Goal: Task Accomplishment & Management: Complete application form

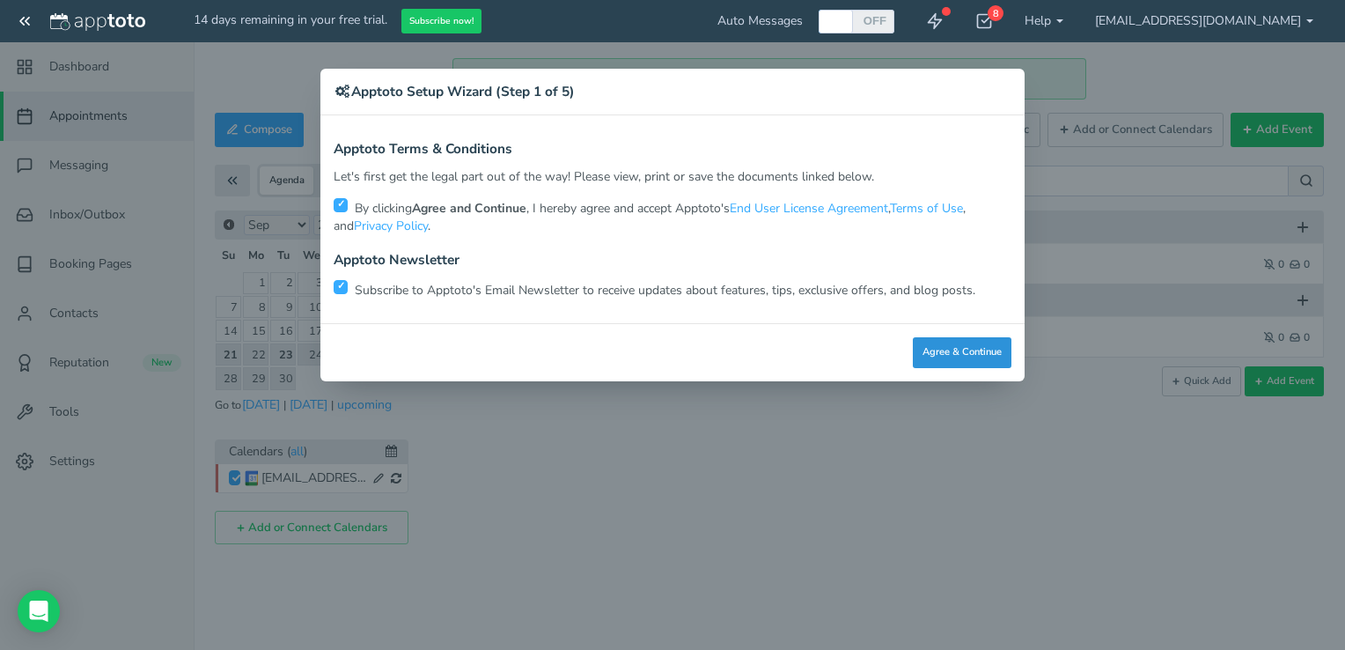
click at [952, 352] on button "Agree & Continue" at bounding box center [962, 352] width 99 height 31
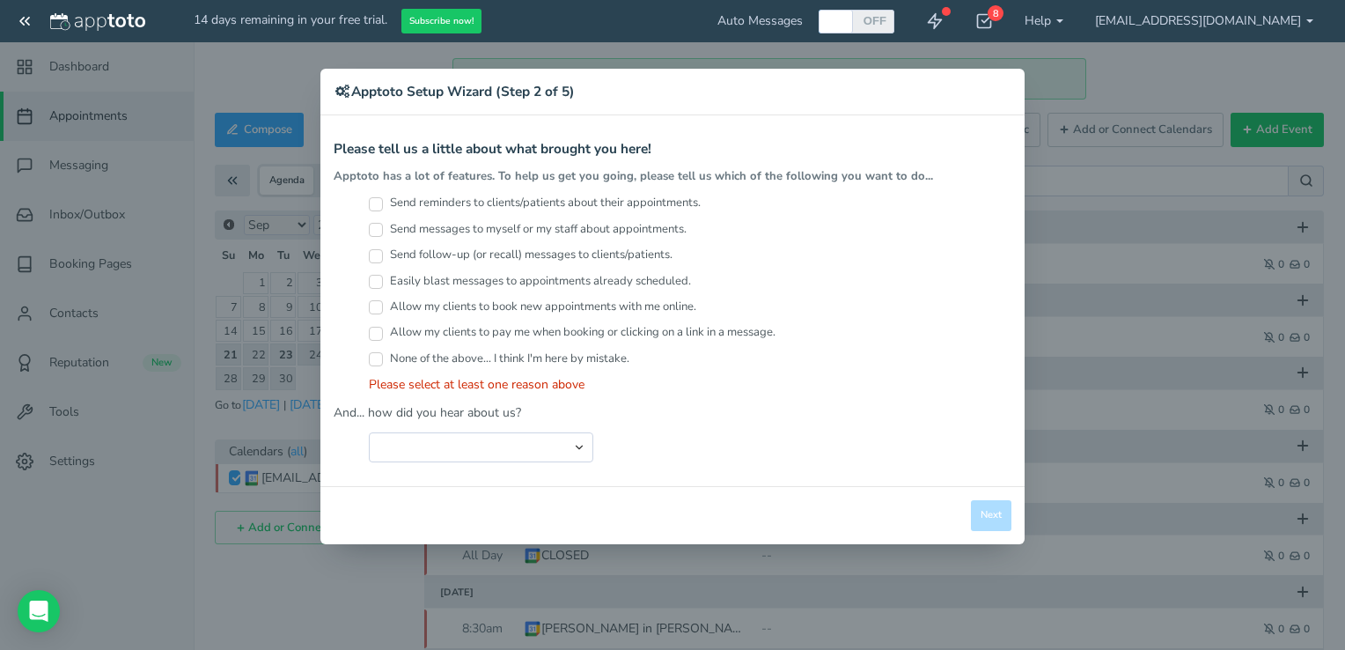
click at [372, 209] on input "Send reminders to clients/patients about their appointments." at bounding box center [376, 204] width 14 height 14
checkbox input "true"
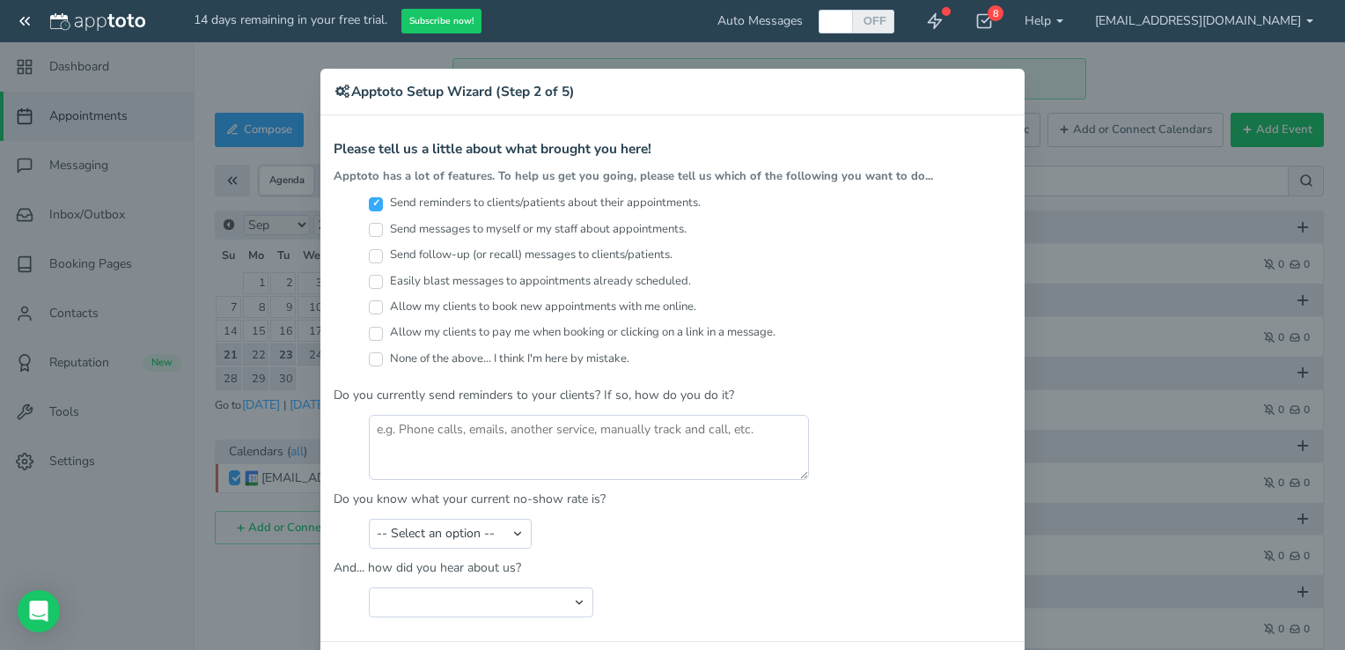
click at [1130, 245] on div "× Apptoto Setup Wizard (Step 2 of 5) Apptoto Terms & Conditions Let's first get…" at bounding box center [672, 325] width 1345 height 650
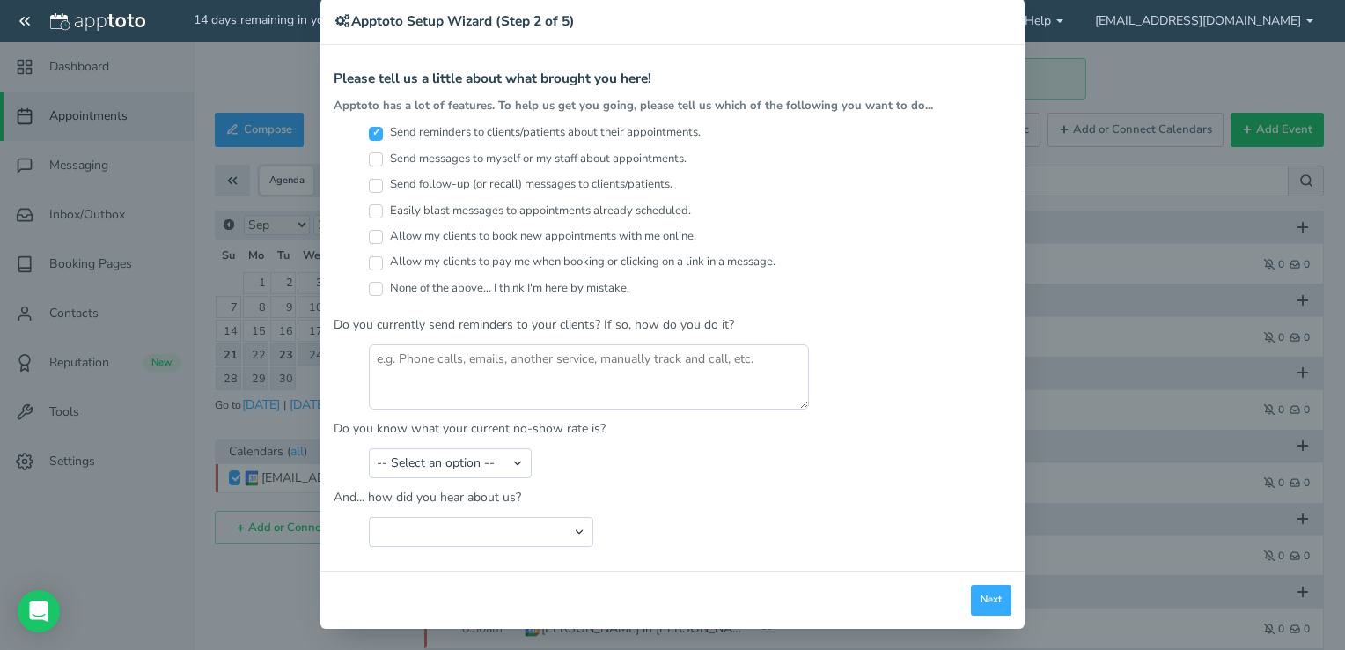
scroll to position [70, 0]
click at [999, 593] on button "Next" at bounding box center [991, 599] width 40 height 31
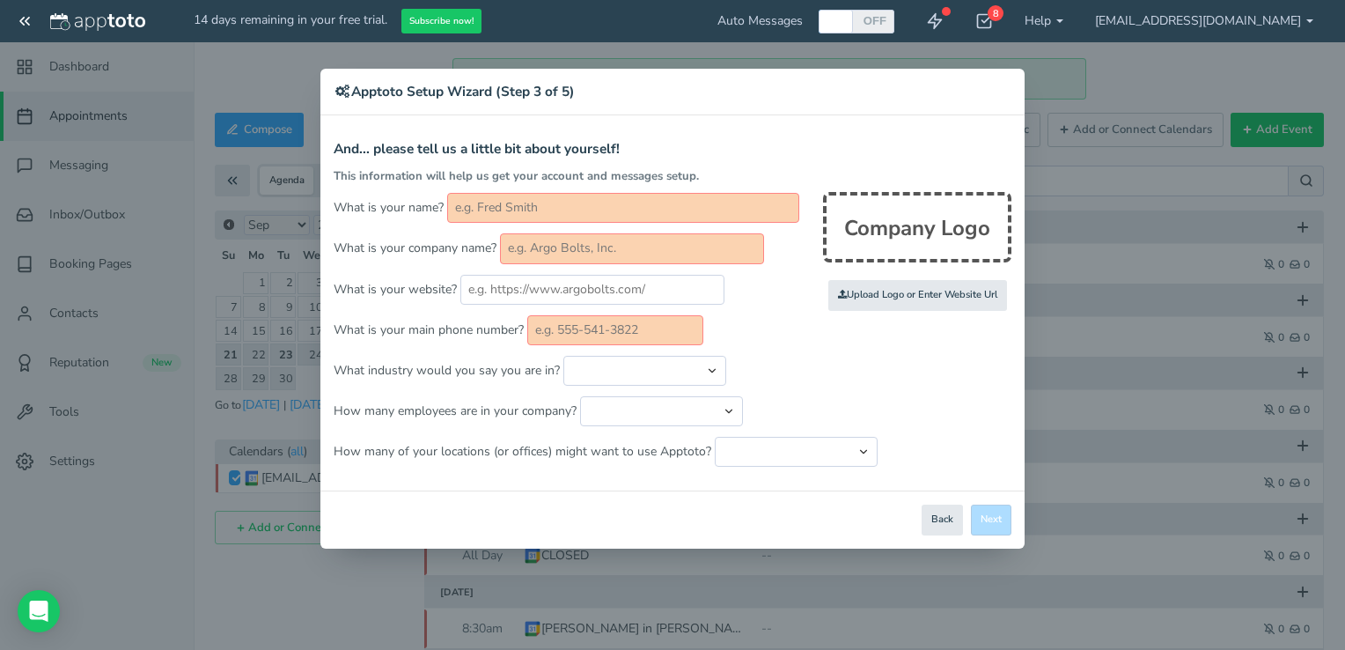
scroll to position [0, 0]
click at [937, 509] on button "Back" at bounding box center [942, 519] width 41 height 31
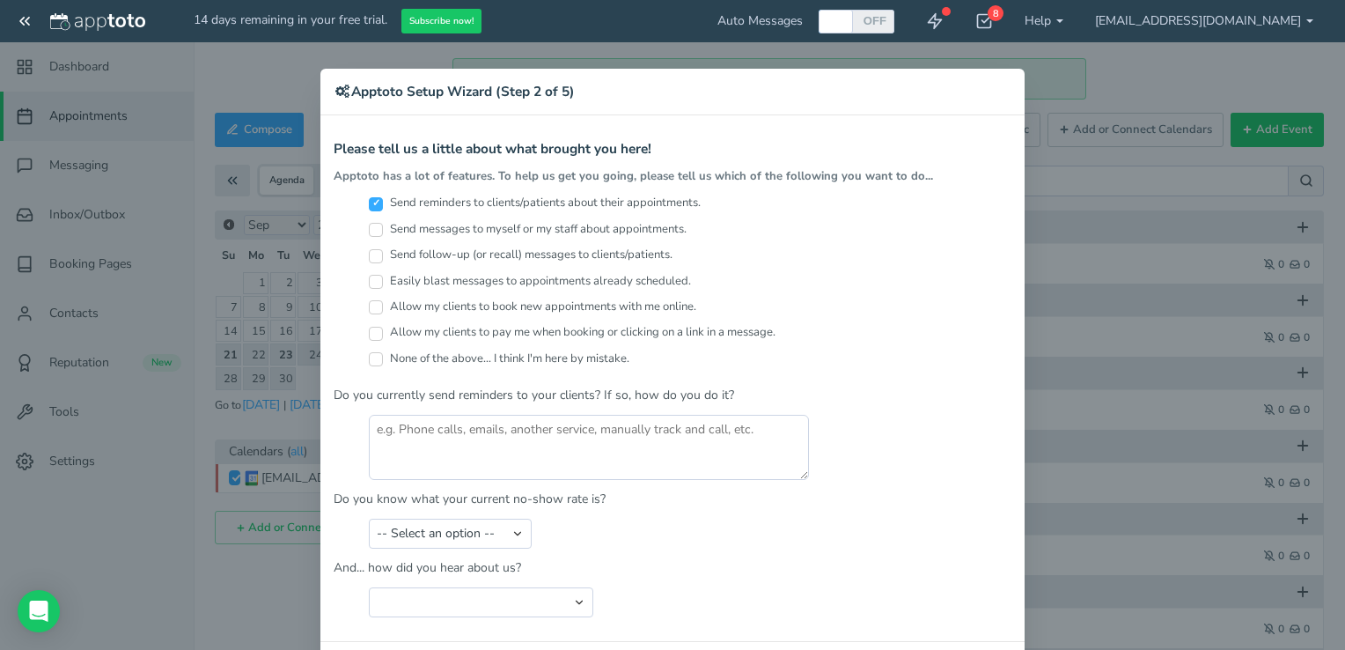
click at [1016, 18] on div "× Apptoto Setup Wizard (Step 2 of 5) Apptoto Terms & Conditions Let's first get…" at bounding box center [672, 325] width 1345 height 650
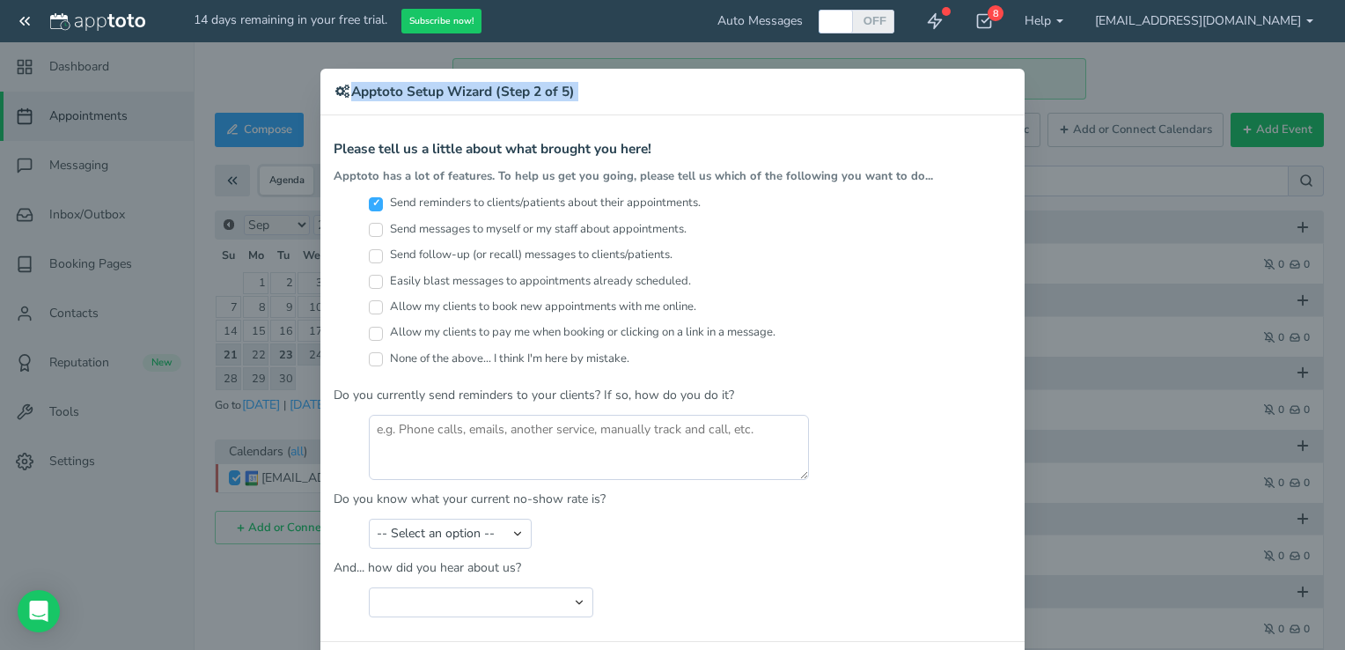
click at [1016, 18] on div "× Apptoto Setup Wizard (Step 2 of 5) Apptoto Terms & Conditions Let's first get…" at bounding box center [672, 325] width 1345 height 650
click at [370, 358] on input "None of the above... I think I'm here by mistake." at bounding box center [376, 359] width 14 height 14
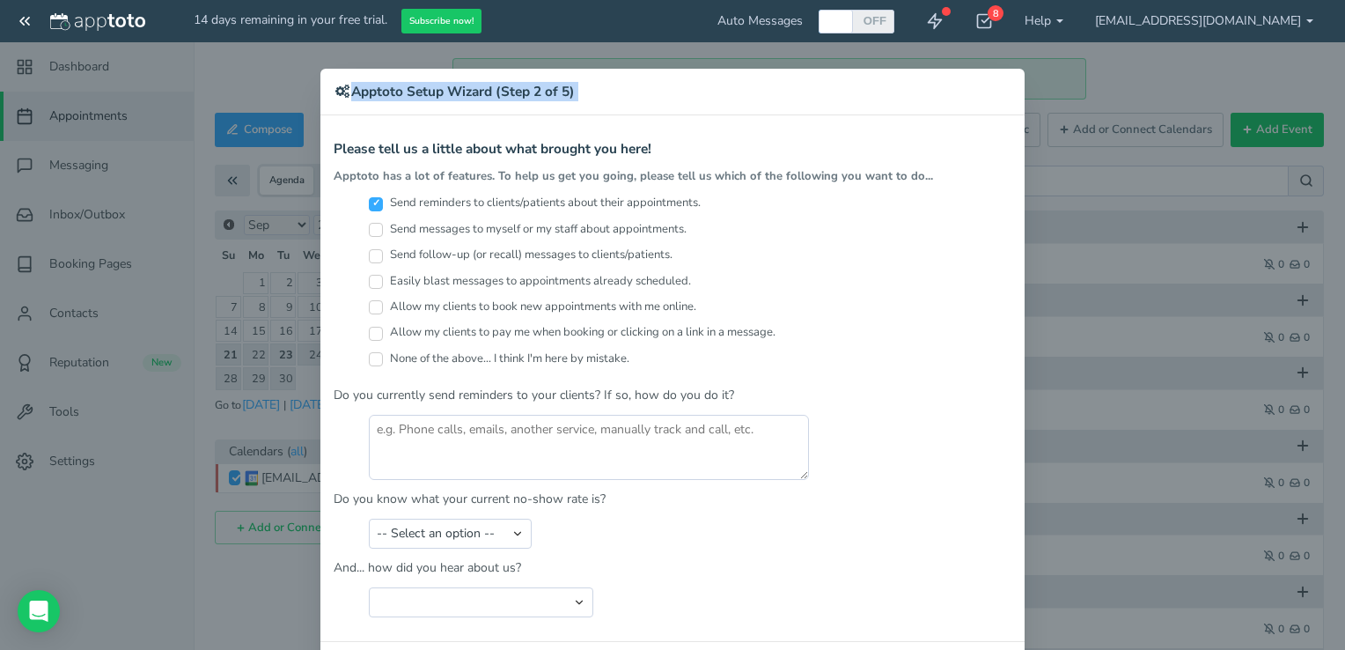
checkbox input "true"
click at [370, 204] on input "Send reminders to clients/patients about their appointments." at bounding box center [376, 204] width 14 height 14
checkbox input "false"
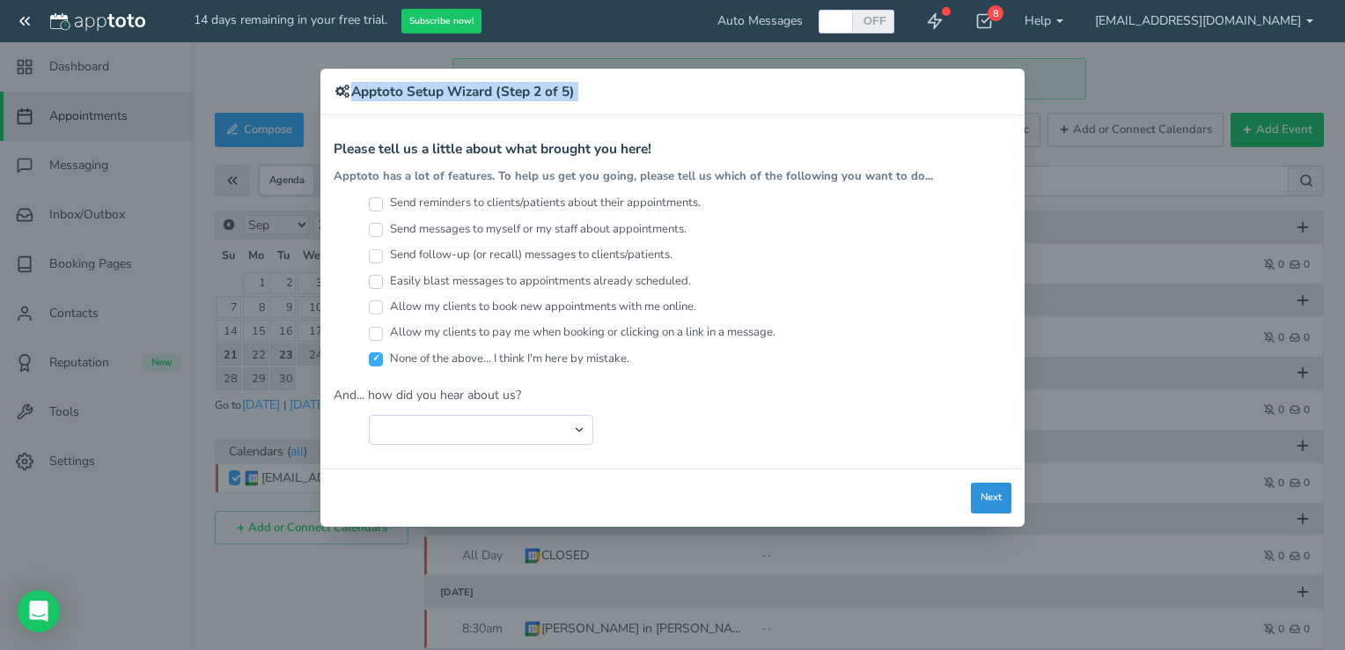
click at [979, 484] on button "Next" at bounding box center [991, 497] width 40 height 31
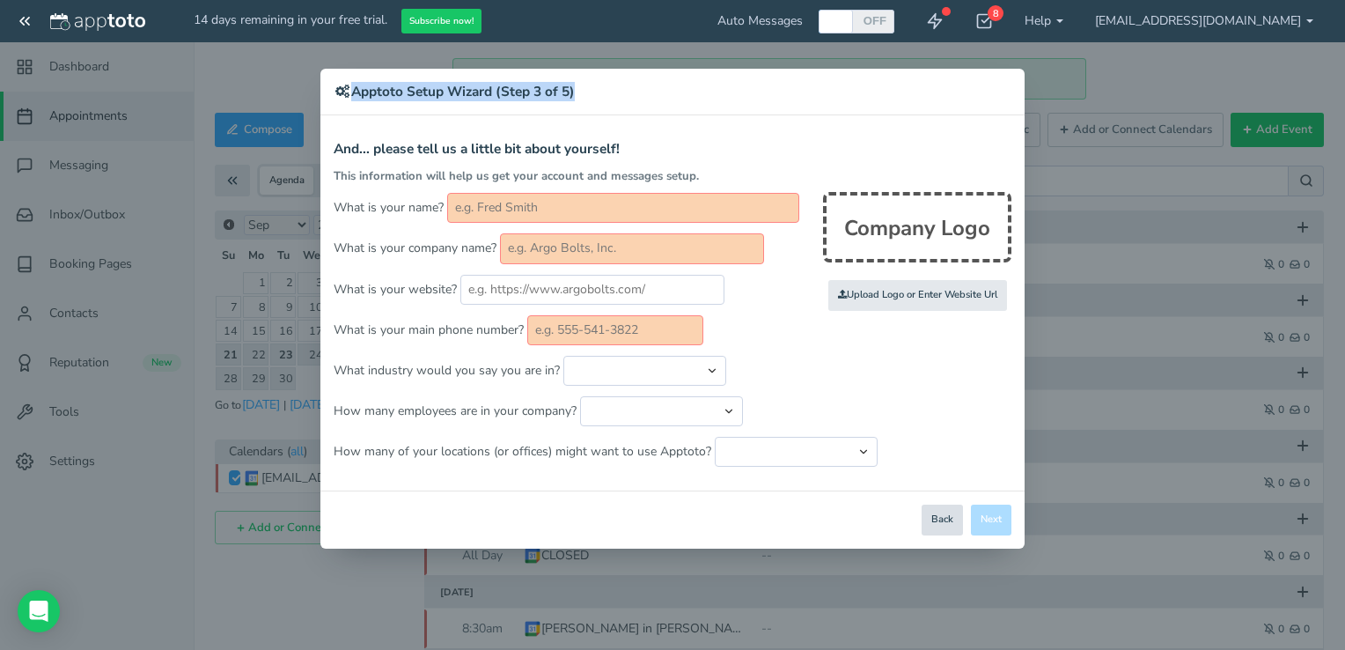
click at [949, 526] on button "Back" at bounding box center [942, 519] width 41 height 31
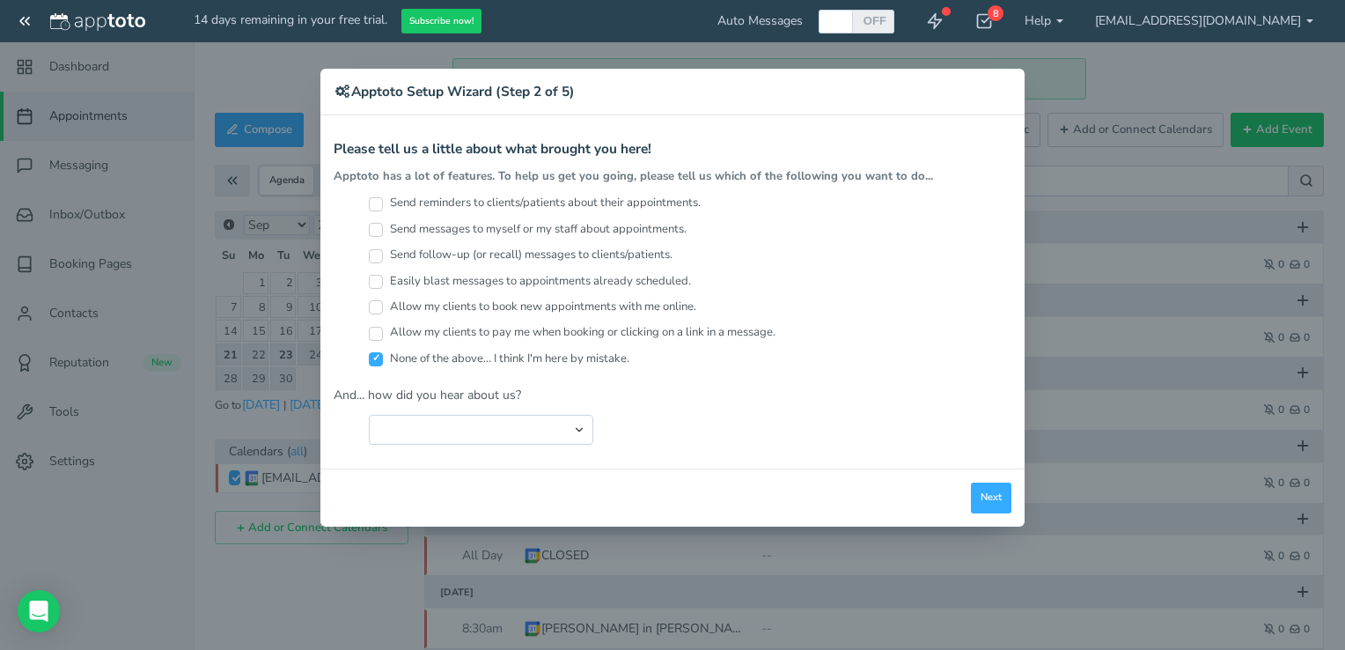
click at [812, 604] on div "× Apptoto Setup Wizard (Step 2 of 5) Apptoto Terms & Conditions Let's first get…" at bounding box center [672, 325] width 1345 height 650
click at [373, 357] on input "None of the above... I think I'm here by mistake." at bounding box center [376, 359] width 14 height 14
checkbox input "false"
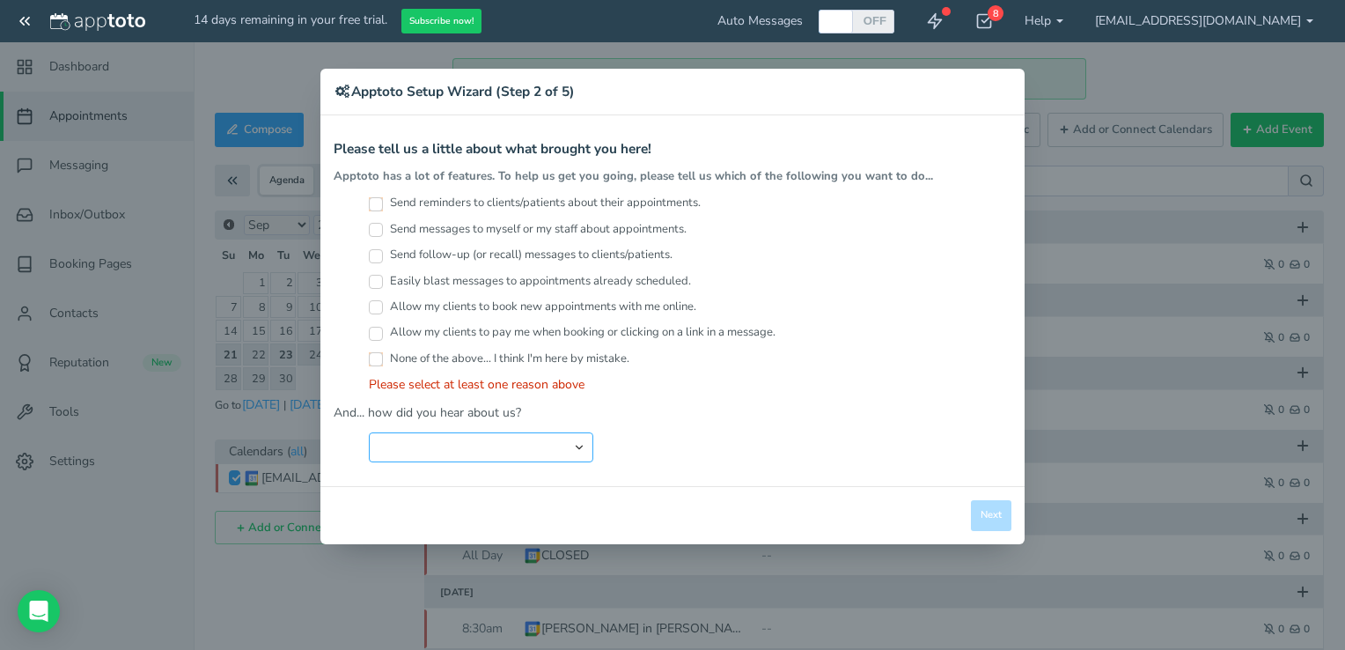
click at [487, 452] on select "Search Engine (Google, Yahoo, Bing, etc.) Search Engine Advertisement Blog Post…" at bounding box center [481, 447] width 224 height 30
select select "string:Google Calendar Add On"
click at [369, 432] on select "Search Engine (Google, Yahoo, Bing, etc.) Search Engine Advertisement Blog Post…" at bounding box center [481, 447] width 224 height 30
click at [372, 329] on input "Allow my clients to pay me when booking or clicking on a link in a message." at bounding box center [376, 334] width 14 height 14
checkbox input "true"
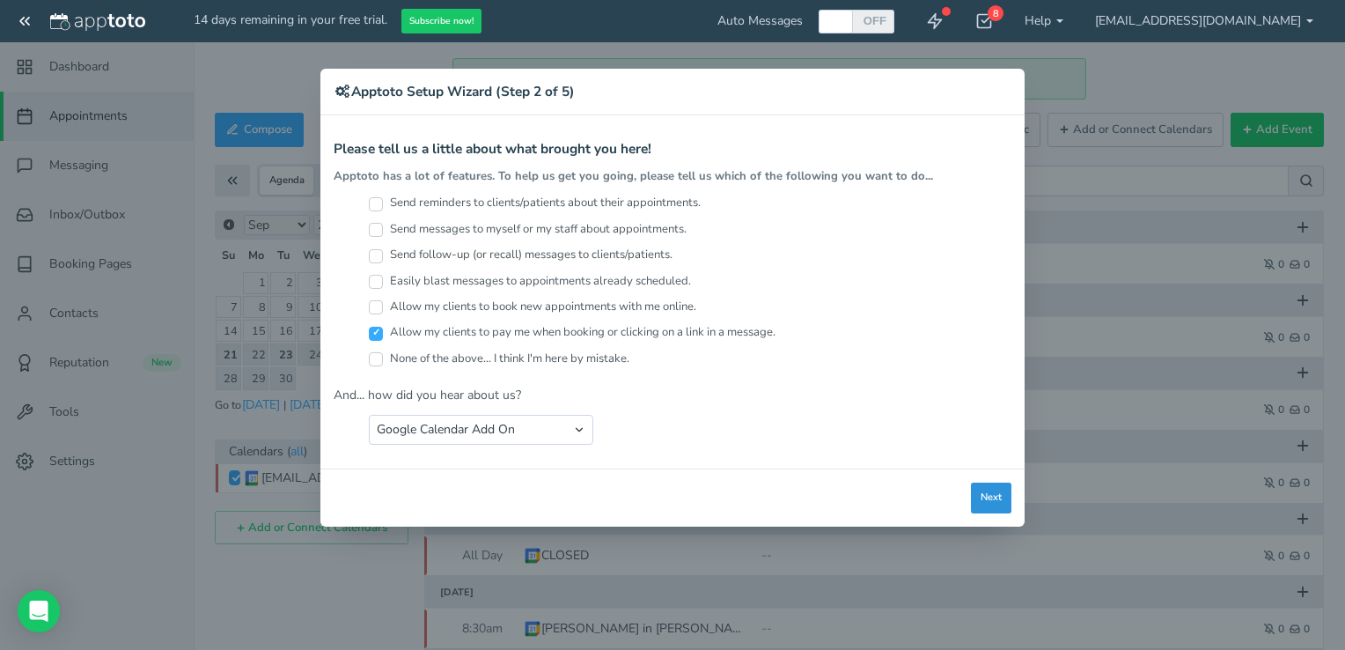
click at [1008, 504] on button "Next" at bounding box center [991, 497] width 40 height 31
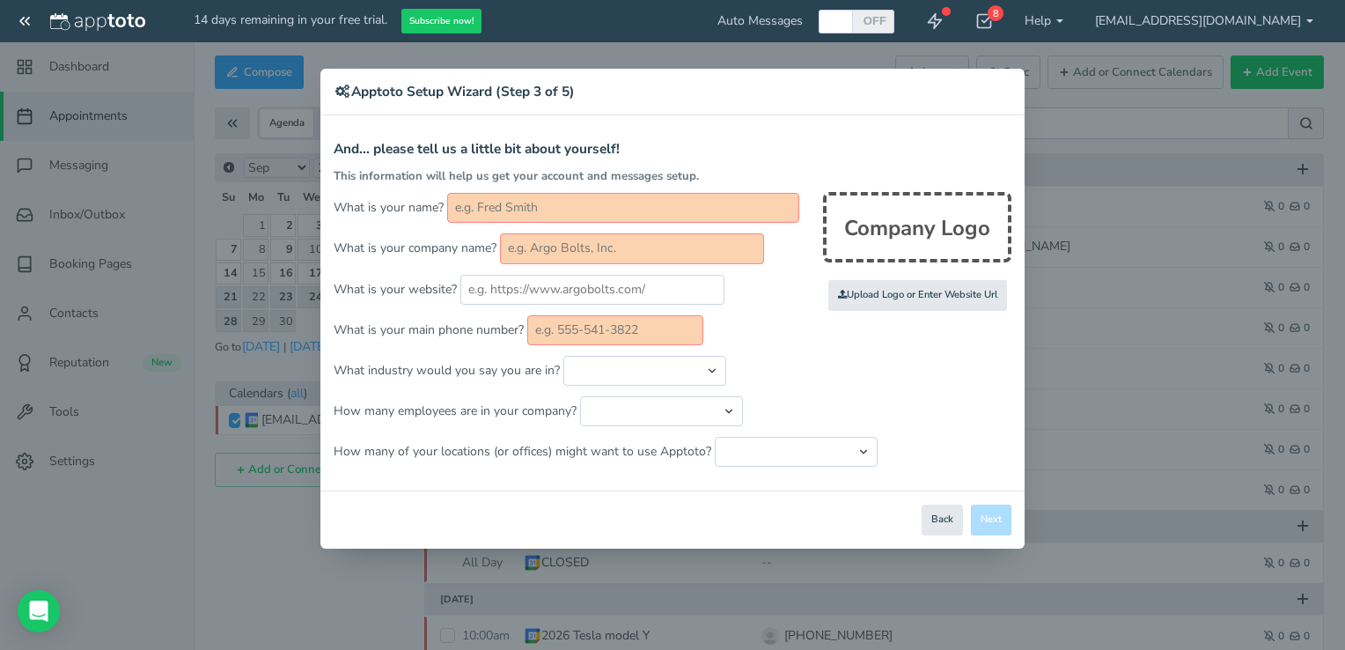
click at [956, 532] on div "Close Logout Cancel Back Saving! Save Done Next Agree & Continue" at bounding box center [672, 519] width 704 height 58
click at [940, 519] on button "Back" at bounding box center [942, 519] width 41 height 31
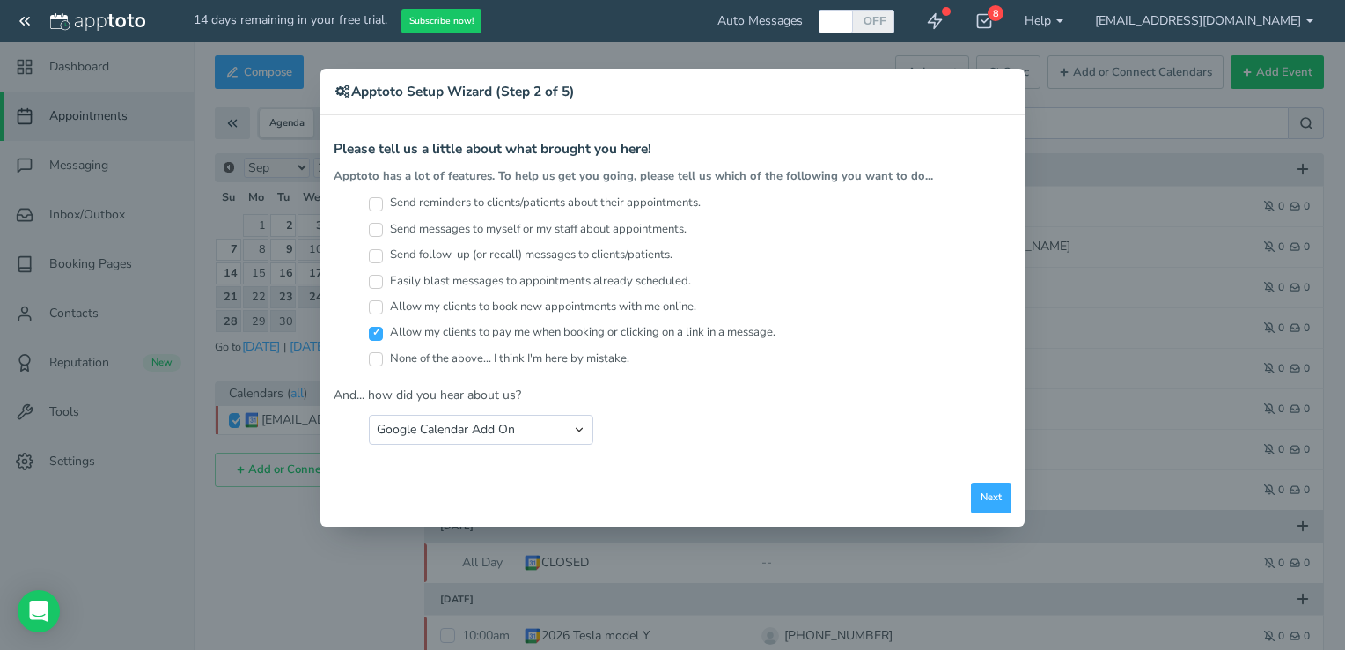
click at [370, 327] on input "Allow my clients to pay me when booking or clicking on a link in a message." at bounding box center [376, 334] width 14 height 14
checkbox input "false"
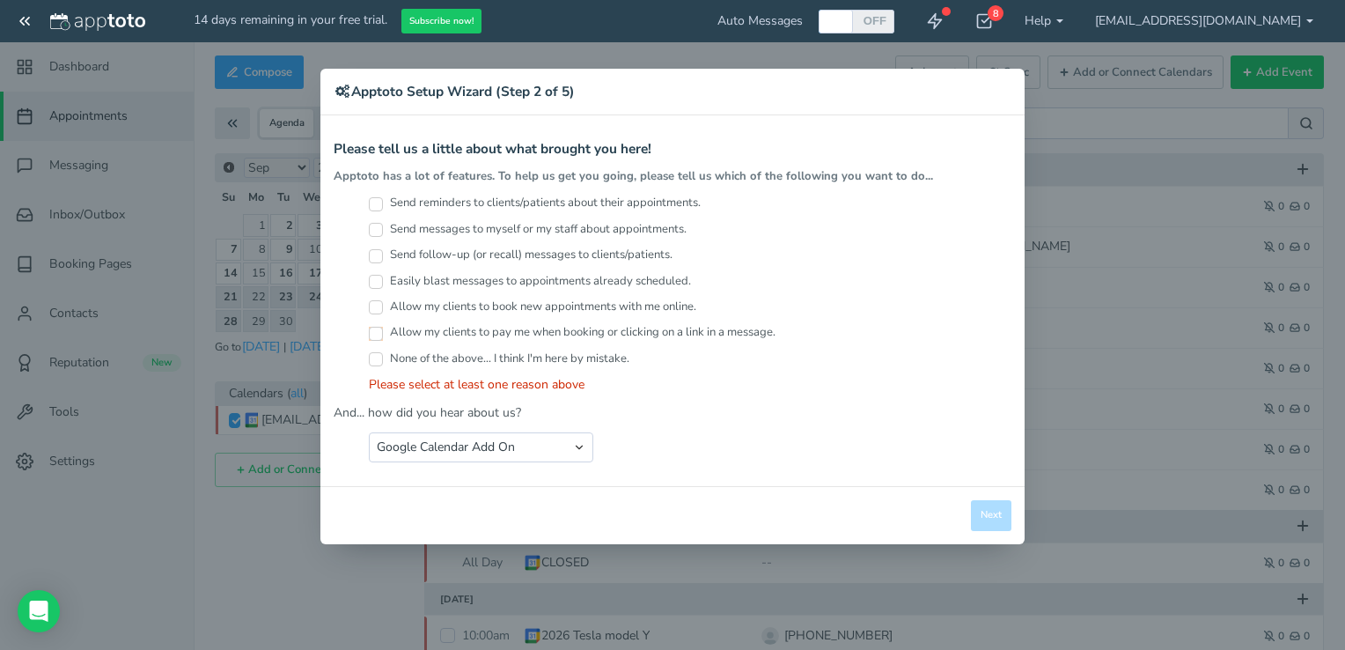
click at [379, 202] on input "Send reminders to clients/patients about their appointments." at bounding box center [376, 204] width 14 height 14
checkbox input "true"
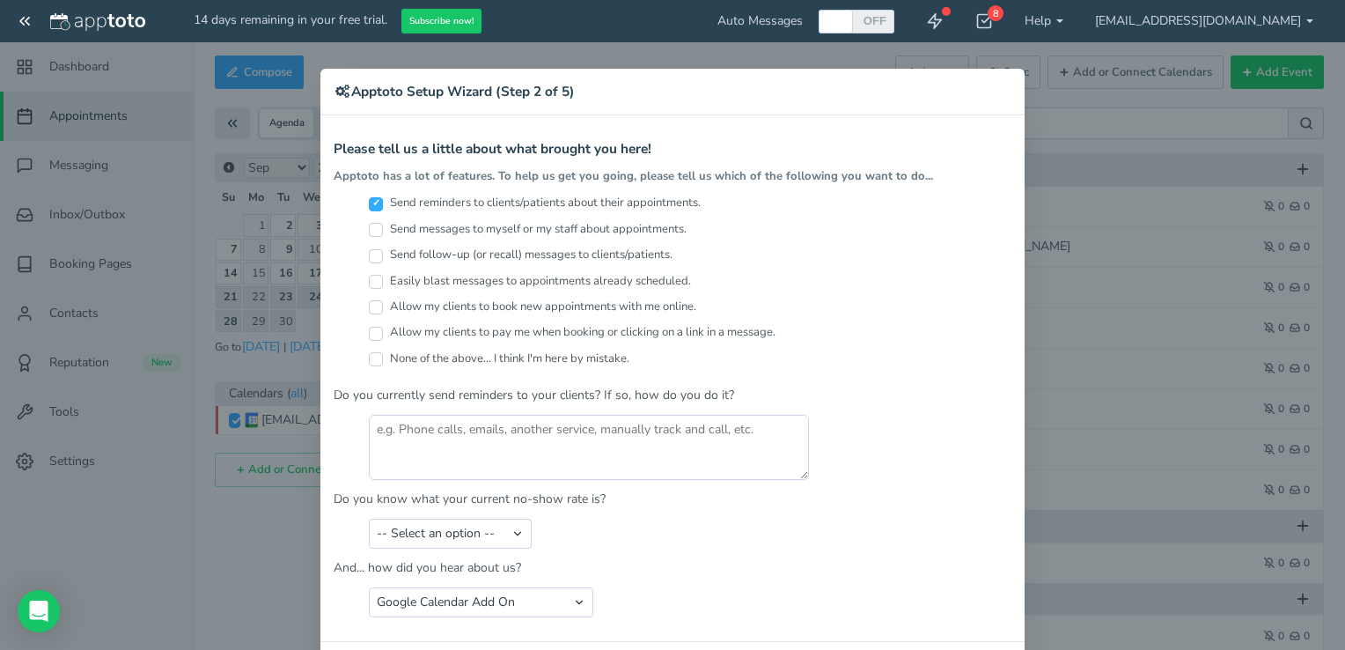
click at [370, 257] on input "Send follow-up (or recall) messages to clients/patients." at bounding box center [376, 256] width 14 height 14
checkbox input "true"
click at [369, 280] on input "Easily blast messages to appointments already scheduled." at bounding box center [376, 282] width 14 height 14
checkbox input "true"
click at [369, 309] on input "Allow my clients to book new appointments with me online." at bounding box center [376, 307] width 14 height 14
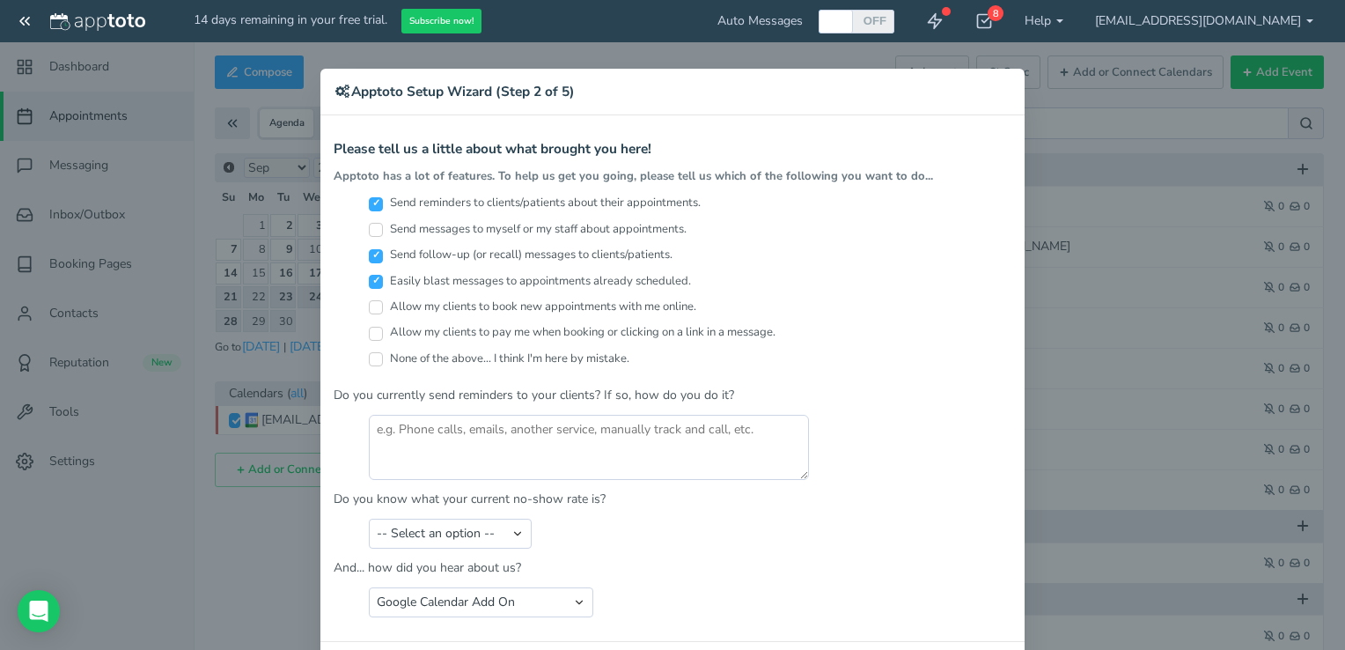
checkbox input "true"
click at [369, 333] on input "Allow my clients to pay me when booking or clicking on a link in a message." at bounding box center [376, 334] width 14 height 14
checkbox input "true"
click at [452, 431] on textarea at bounding box center [589, 447] width 440 height 65
type textarea "yes"
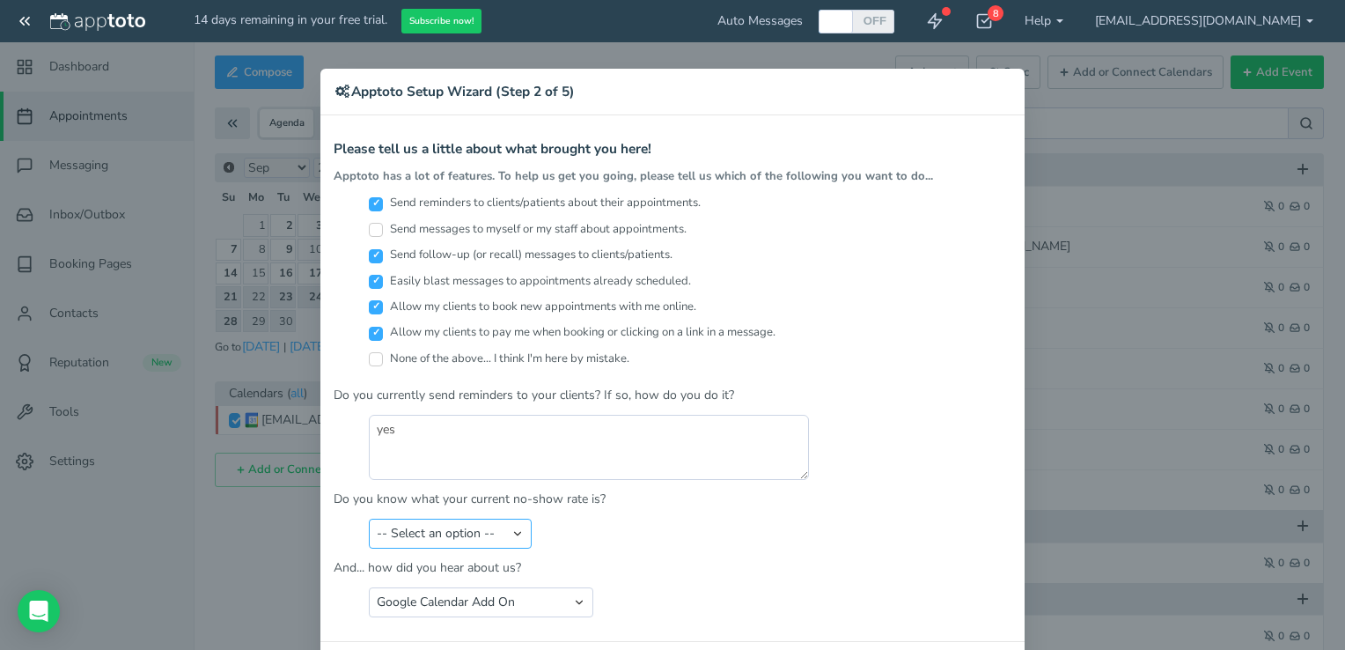
click at [460, 532] on select "-- Select an option -- Less than 5% 5-10% 10-20% 20-30% More than 30% Not sure" at bounding box center [450, 533] width 163 height 30
select select "string:Not sure"
click at [369, 518] on select "-- Select an option -- Less than 5% 5-10% 10-20% 20-30% More than 30% Not sure" at bounding box center [450, 533] width 163 height 30
click at [643, 551] on form "Please tell us a little about what brought you here! Apptoto has a lot of featu…" at bounding box center [673, 379] width 678 height 475
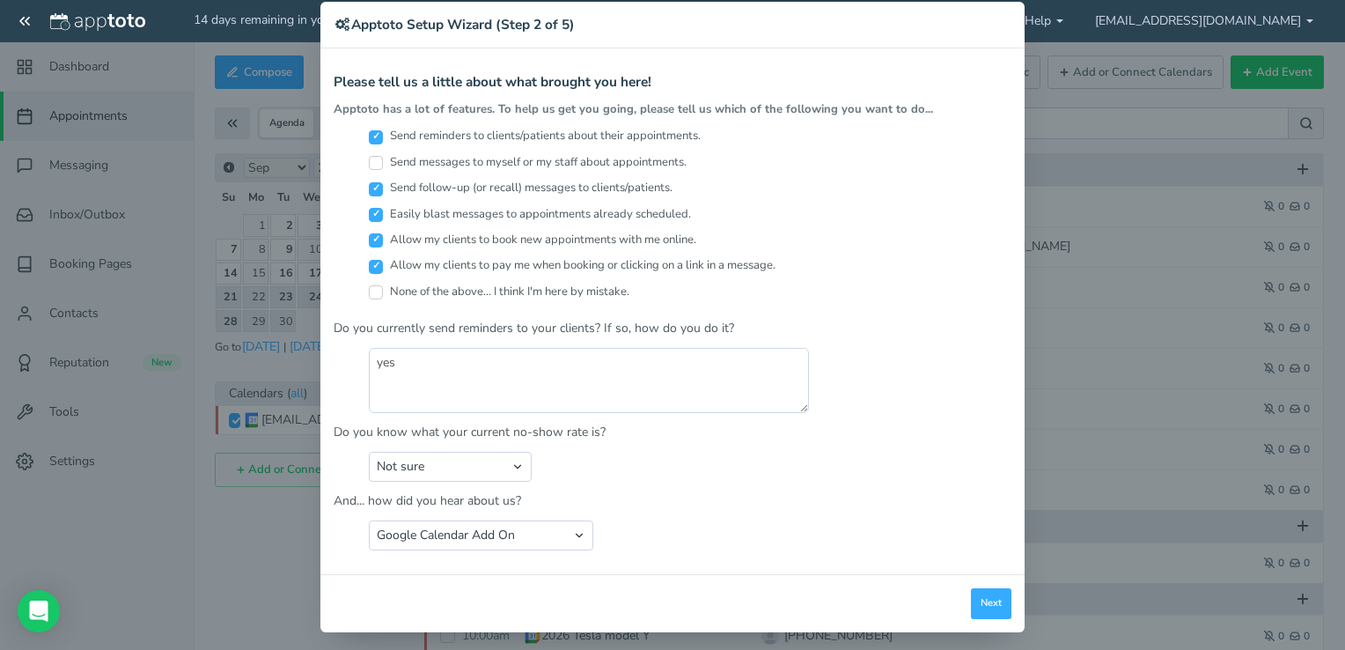
scroll to position [70, 0]
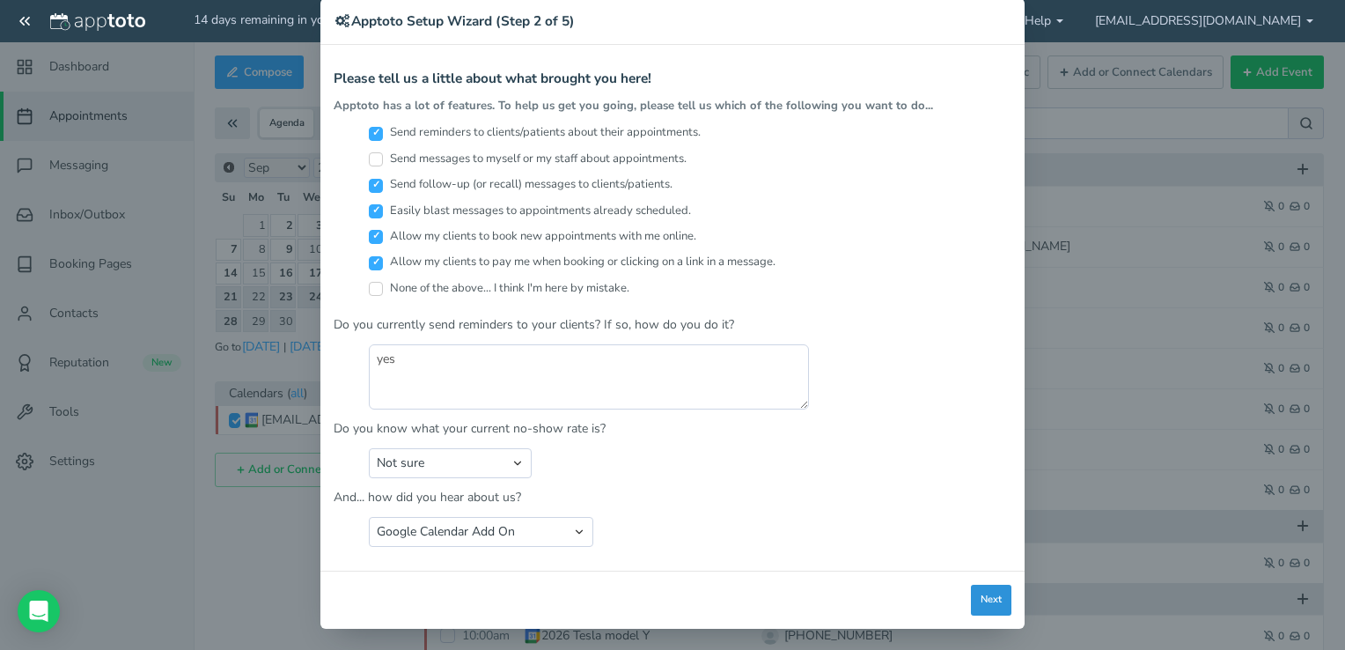
click at [975, 598] on button "Next" at bounding box center [991, 599] width 40 height 31
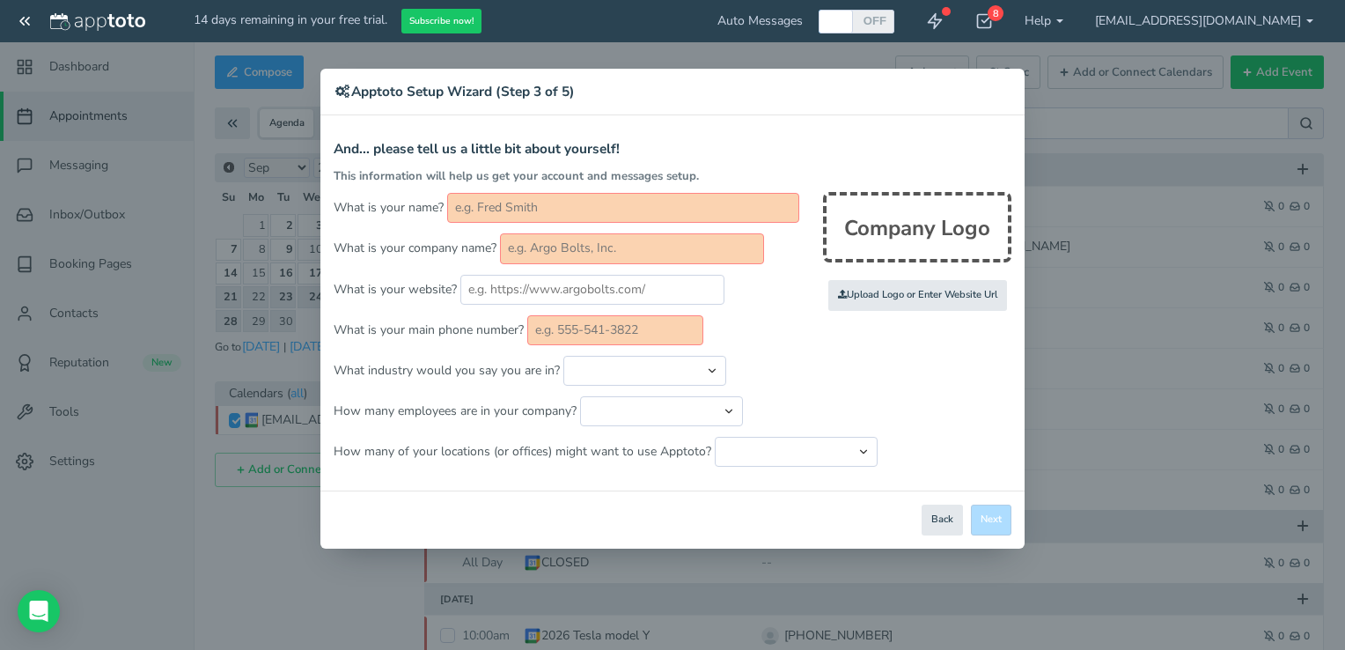
scroll to position [0, 0]
click at [578, 220] on input "text" at bounding box center [623, 208] width 352 height 30
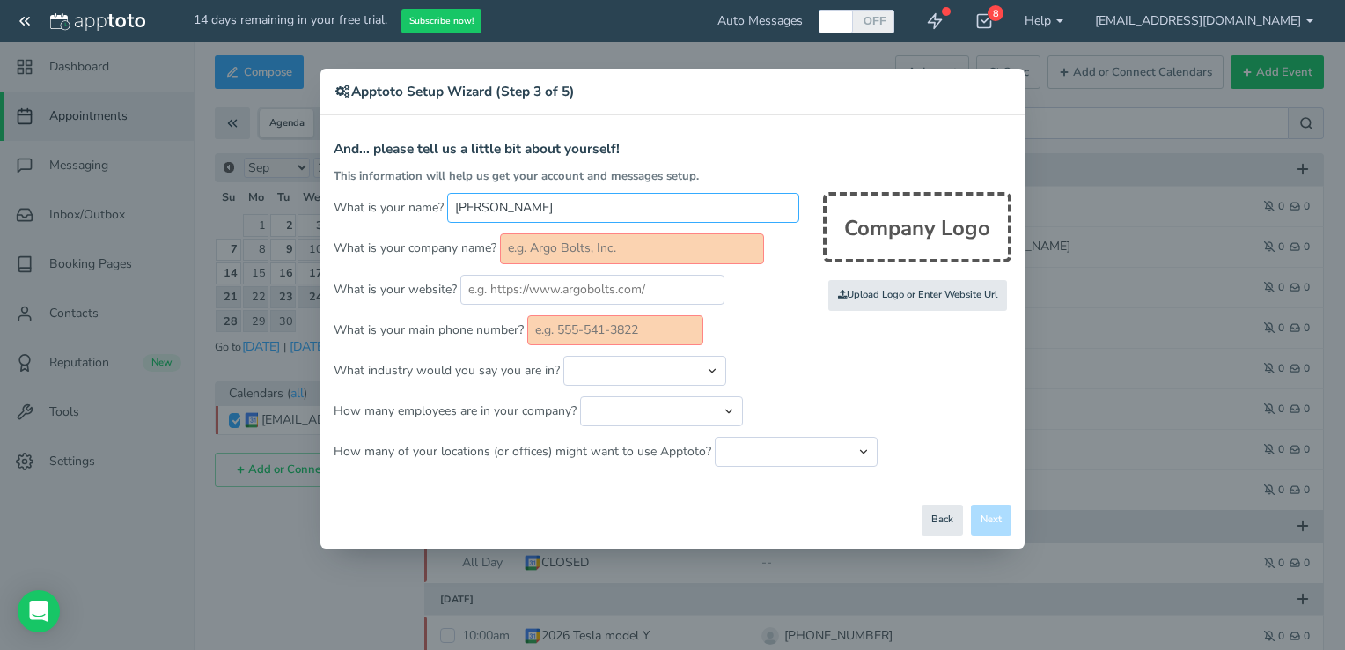
type input "[PERSON_NAME]"
type input "Solar Glass Tinting LLC"
click at [635, 334] on input "text" at bounding box center [615, 330] width 176 height 30
click at [1152, 383] on div "× Apptoto Setup Wizard (Step 3 of 5) Apptoto Terms & Conditions Let's first get…" at bounding box center [672, 325] width 1345 height 650
click at [256, 89] on div "× Apptoto Setup Wizard (Step 3 of 5) Apptoto Terms & Conditions Let's first get…" at bounding box center [672, 325] width 1345 height 650
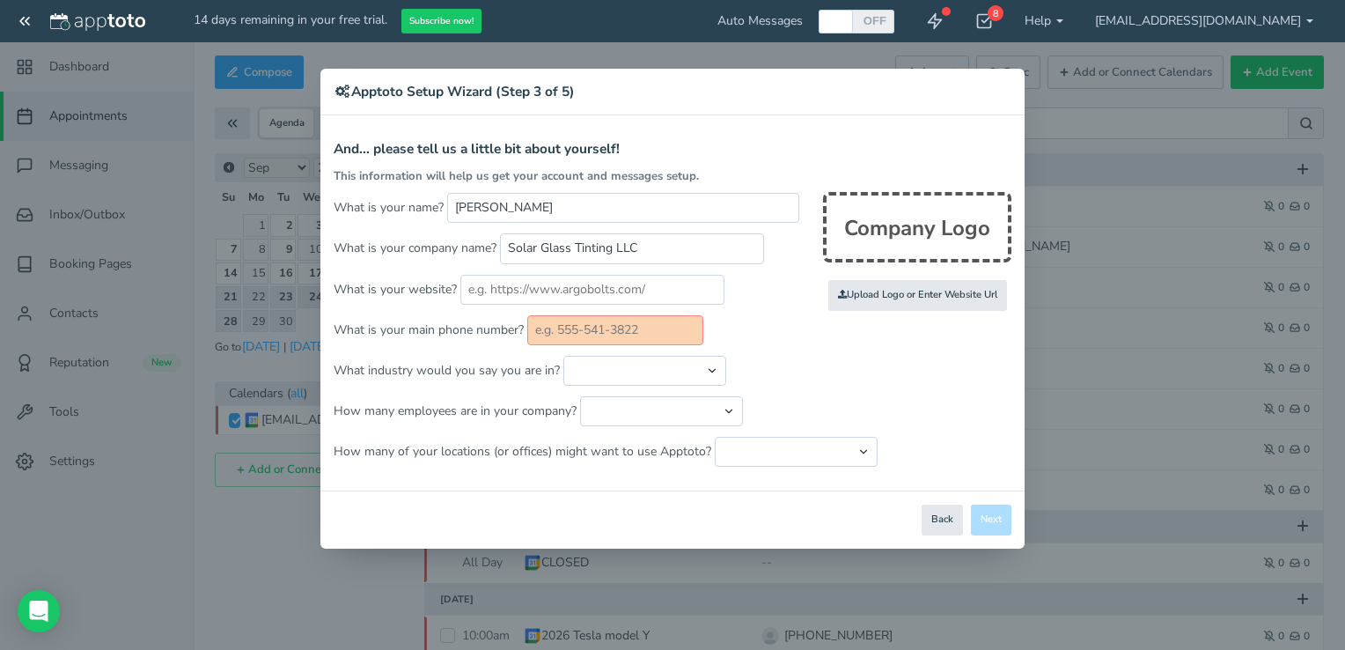
click at [585, 326] on input "text" at bounding box center [615, 330] width 176 height 30
type input "3523571932"
click at [1258, 26] on div "× Apptoto Setup Wizard (Step 3 of 5) Apptoto Terms & Conditions Let's first get…" at bounding box center [672, 325] width 1345 height 650
click at [1228, 18] on div "× Apptoto Setup Wizard (Step 3 of 5) Apptoto Terms & Conditions Let's first get…" at bounding box center [672, 325] width 1345 height 650
click at [1317, 26] on div "× Apptoto Setup Wizard (Step 3 of 5) Apptoto Terms & Conditions Let's first get…" at bounding box center [672, 325] width 1345 height 650
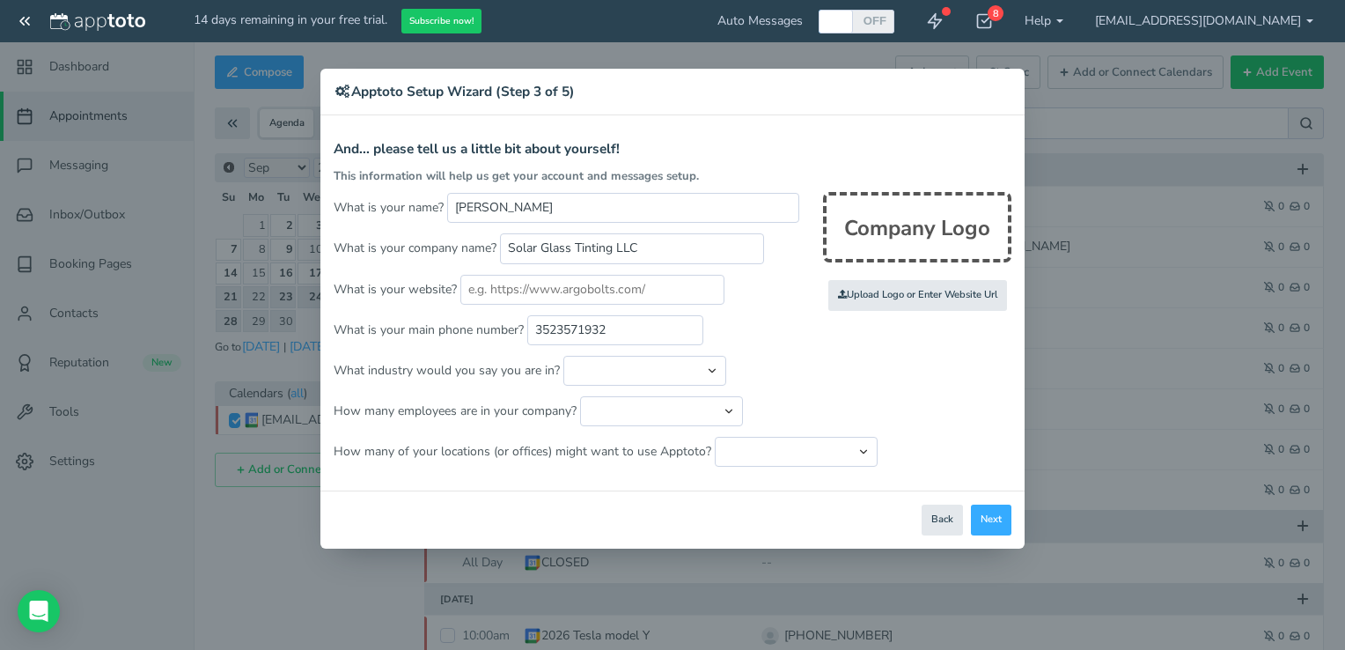
click at [1317, 26] on div "× Apptoto Setup Wizard (Step 3 of 5) Apptoto Terms & Conditions Let's first get…" at bounding box center [672, 325] width 1345 height 650
drag, startPoint x: 1317, startPoint y: 26, endPoint x: 1189, endPoint y: 48, distance: 129.7
click at [1189, 48] on div "× Apptoto Setup Wizard (Step 3 of 5) Apptoto Terms & Conditions Let's first get…" at bounding box center [672, 325] width 1345 height 650
click at [1226, 18] on div "× Apptoto Setup Wizard (Step 3 of 5) Apptoto Terms & Conditions Let's first get…" at bounding box center [672, 325] width 1345 height 650
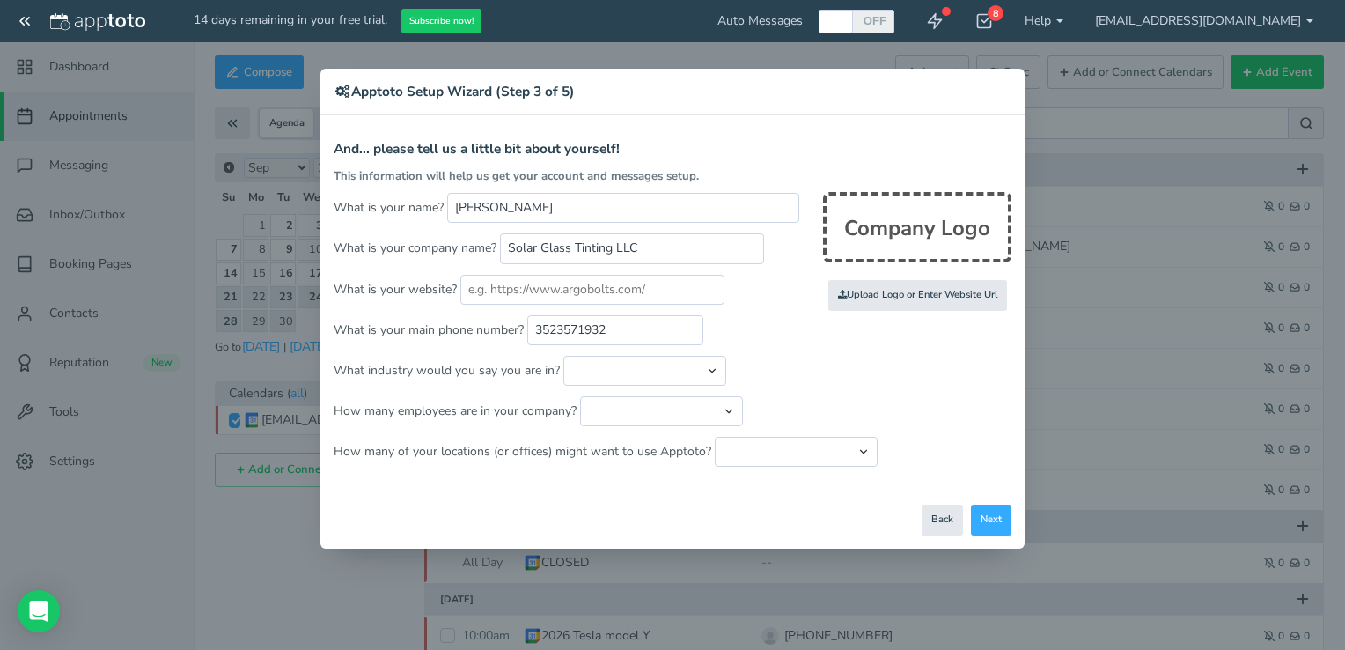
click at [1326, 207] on div "× Apptoto Setup Wizard (Step 3 of 5) Apptoto Terms & Conditions Let's first get…" at bounding box center [672, 325] width 1345 height 650
click at [1000, 512] on button "Next" at bounding box center [991, 519] width 40 height 31
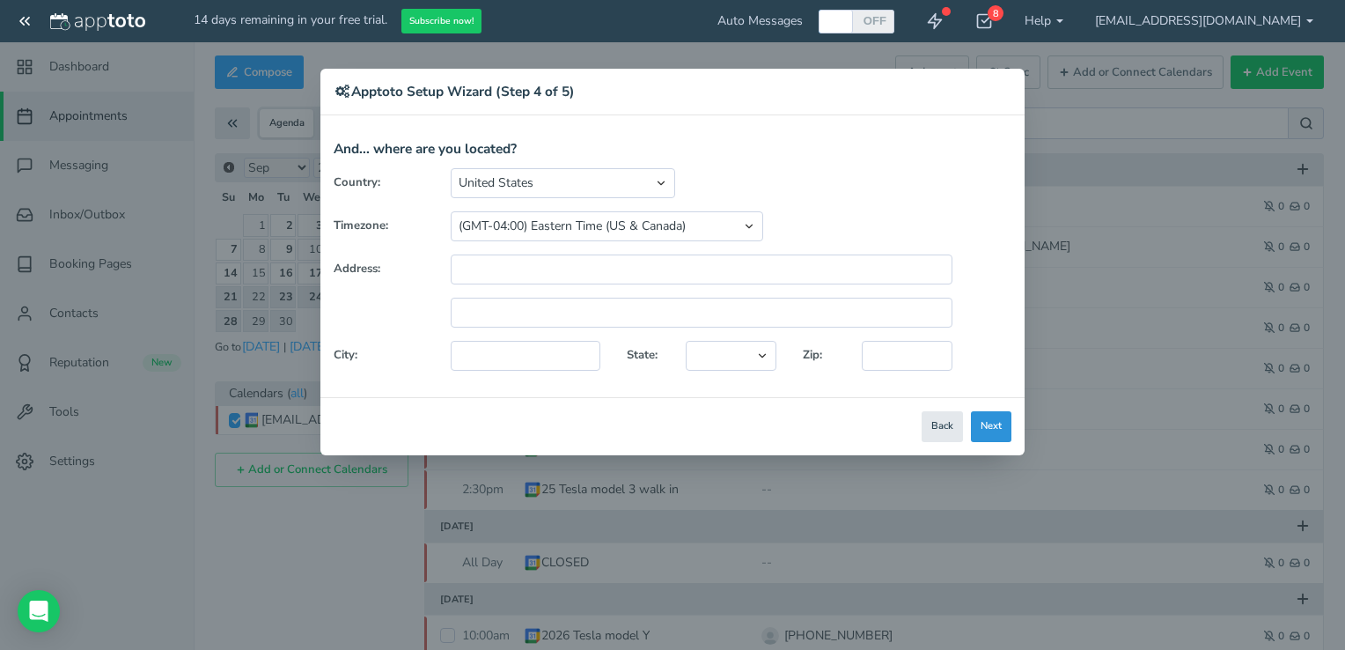
click at [977, 431] on button "Next" at bounding box center [991, 426] width 40 height 31
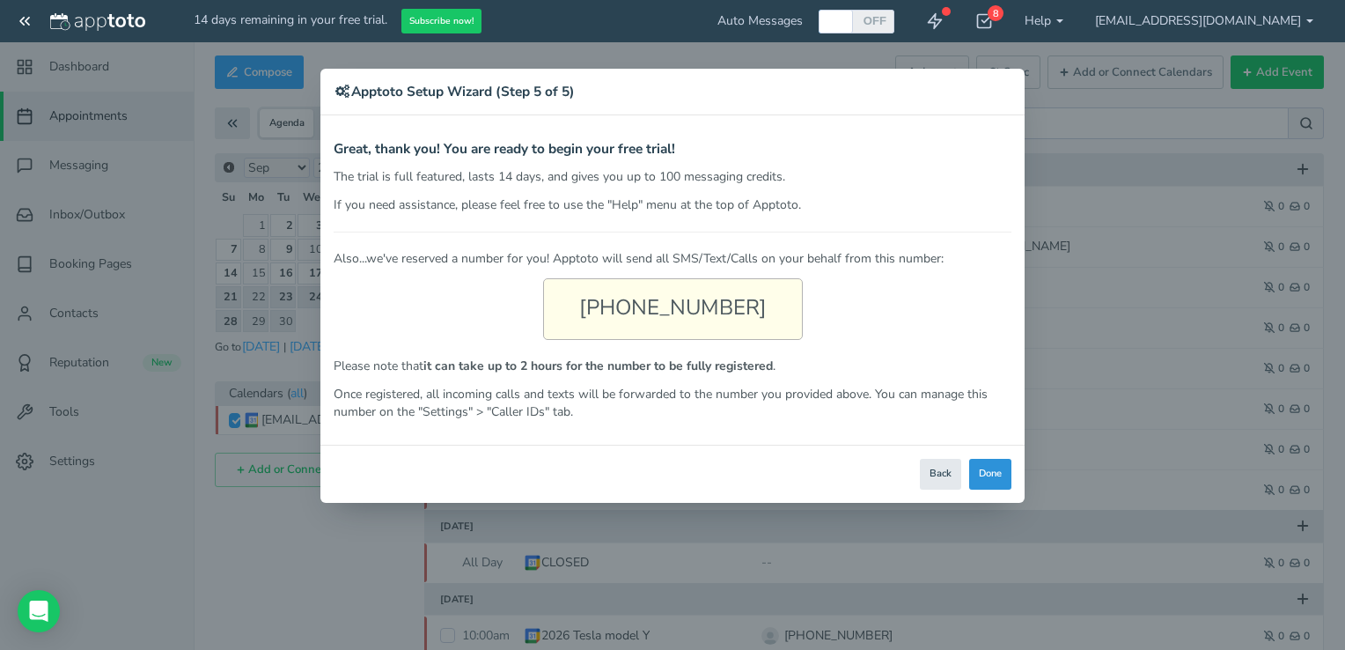
click at [992, 474] on button "Done" at bounding box center [990, 474] width 42 height 31
